Goal: Task Accomplishment & Management: Manage account settings

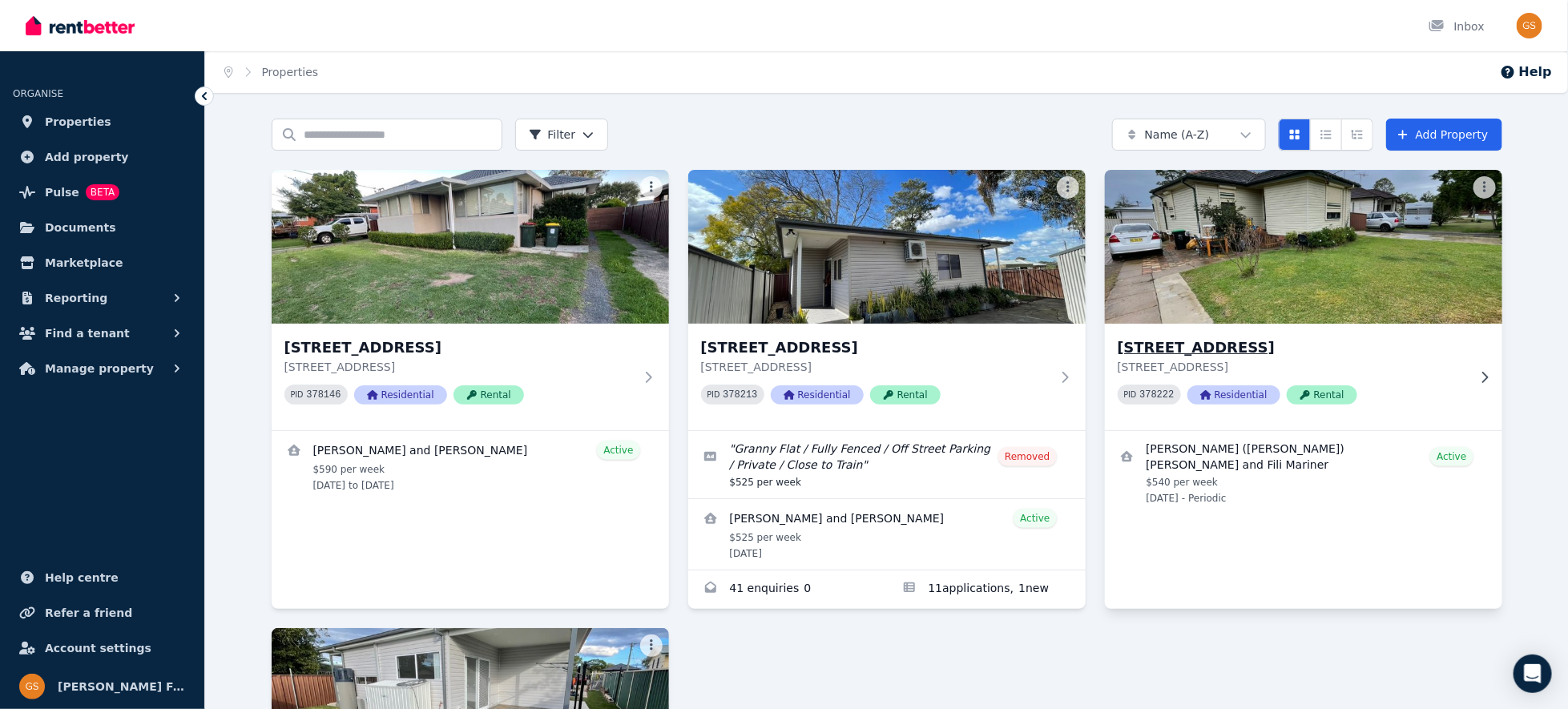
click at [1171, 344] on h3 "[STREET_ADDRESS]" at bounding box center [1292, 348] width 349 height 22
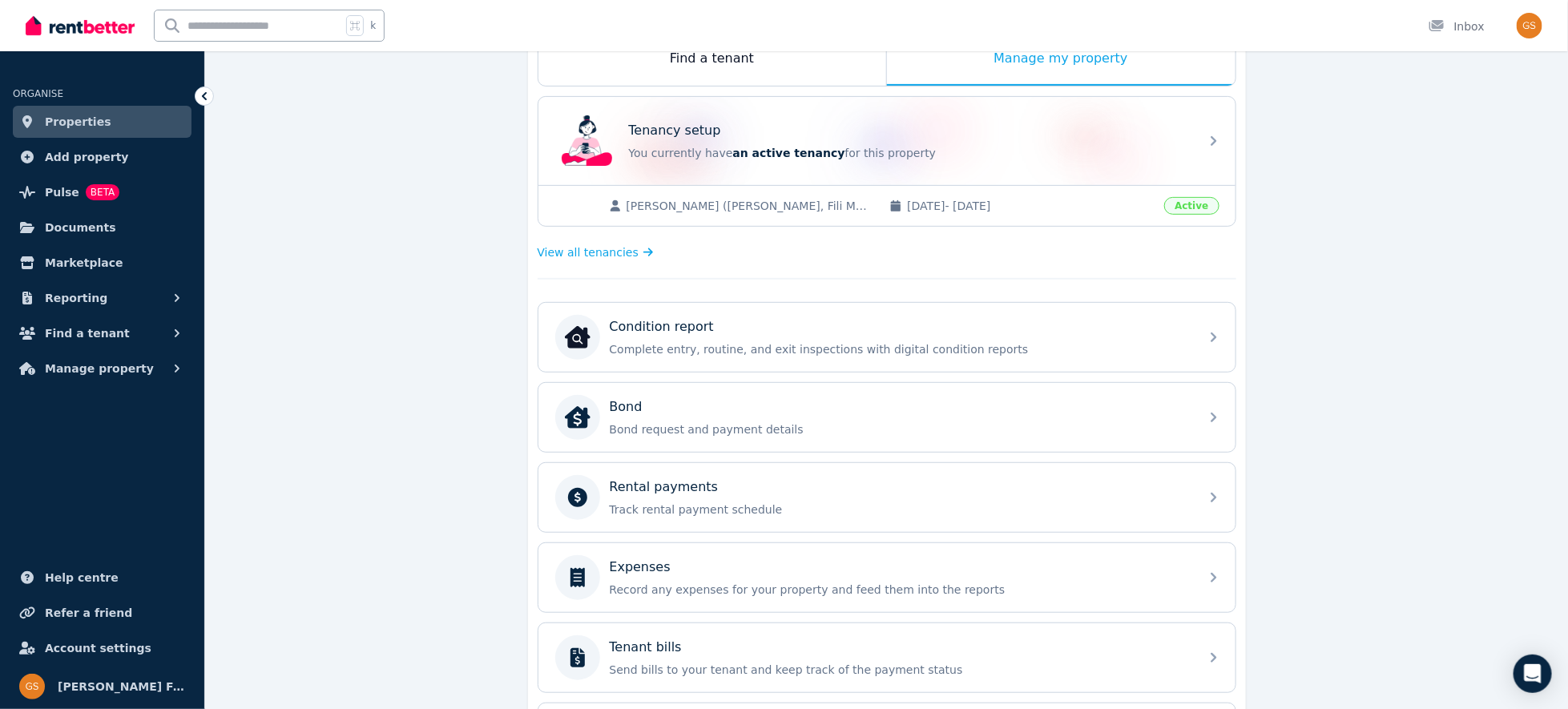
scroll to position [323, 0]
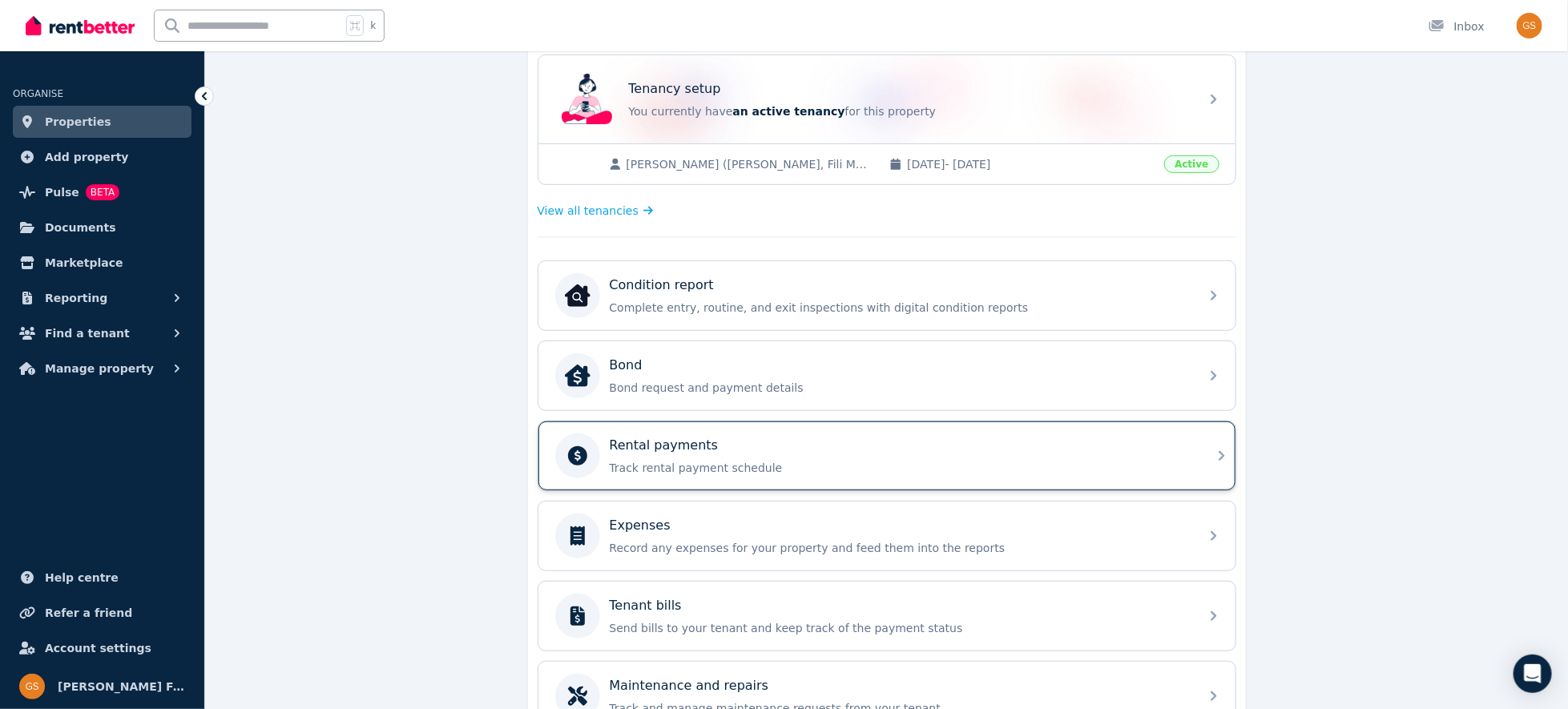
click at [1217, 451] on icon at bounding box center [1221, 456] width 19 height 19
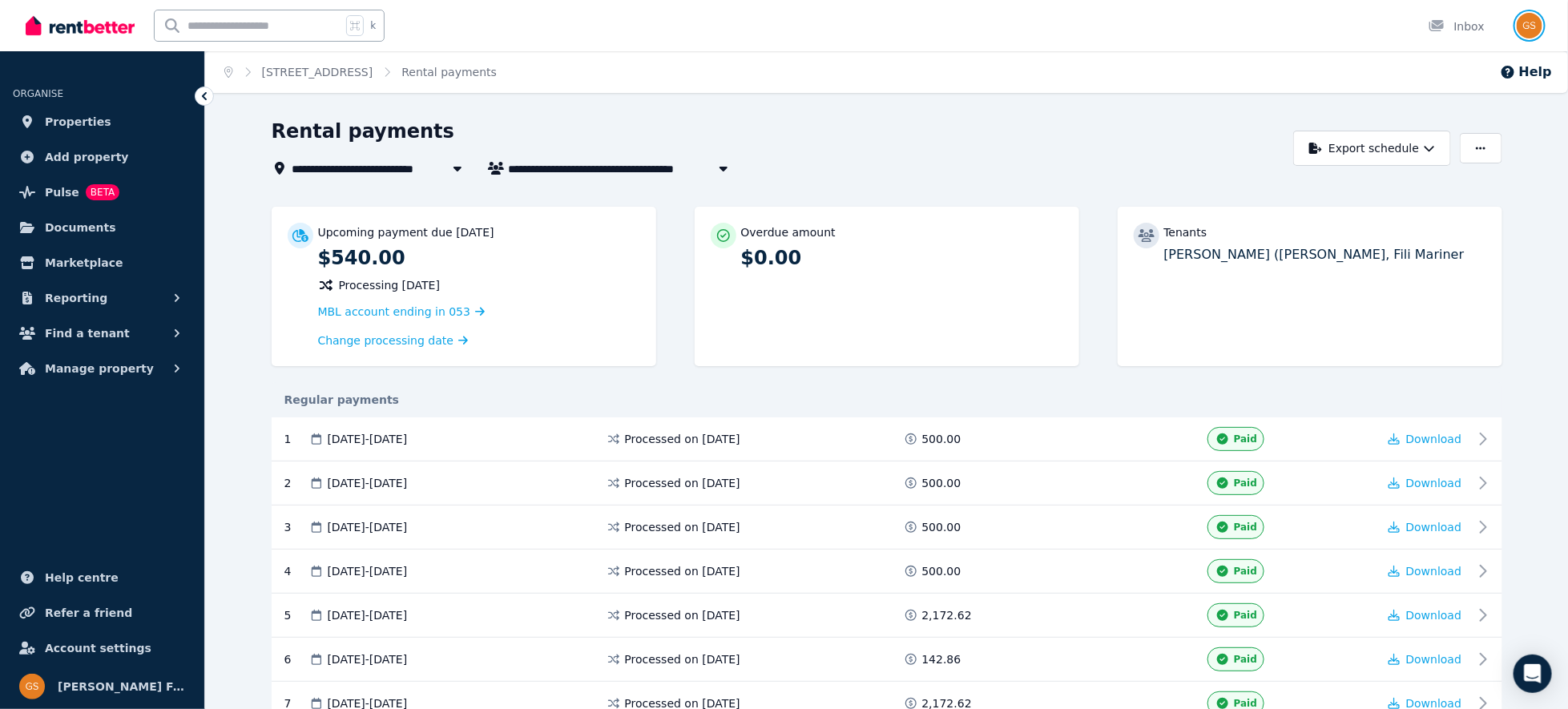
click at [1529, 22] on img "button" at bounding box center [1529, 25] width 25 height 25
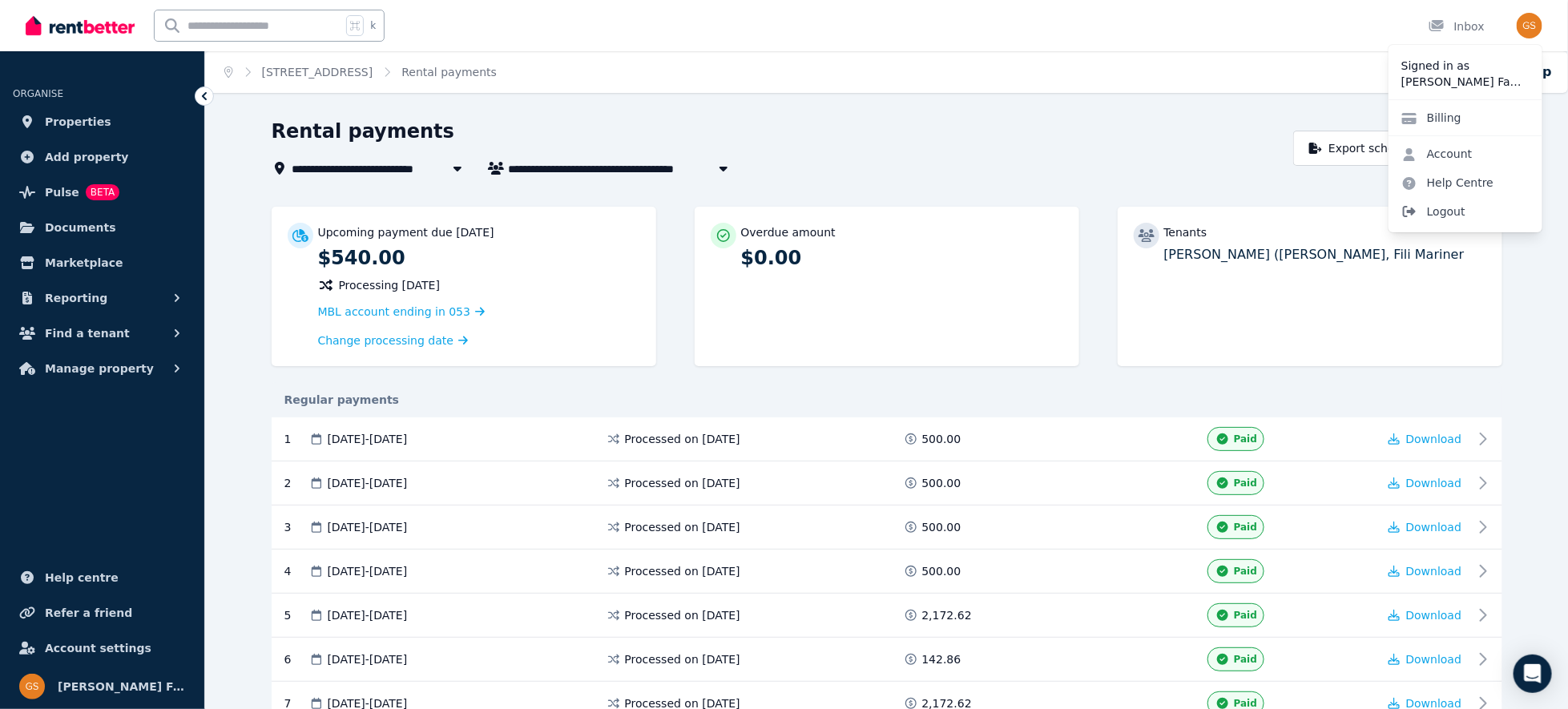
click at [1452, 208] on span "Logout" at bounding box center [1466, 211] width 154 height 29
